Goal: Find contact information: Find contact information

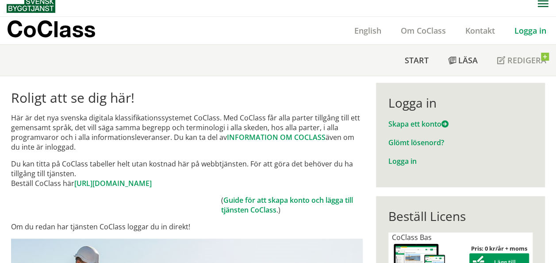
scroll to position [5, 0]
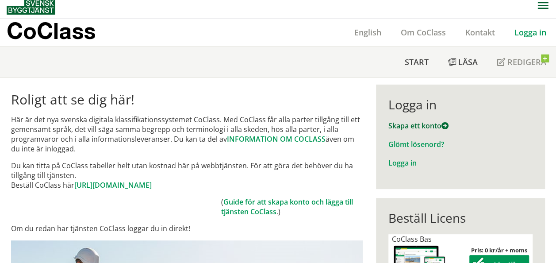
click at [429, 123] on link "Skapa ett konto" at bounding box center [418, 126] width 60 height 10
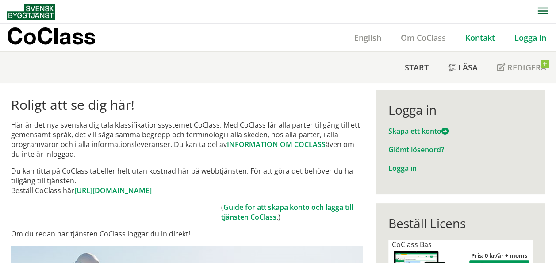
click at [484, 37] on link "Kontakt" at bounding box center [479, 37] width 49 height 11
